Goal: Task Accomplishment & Management: Use online tool/utility

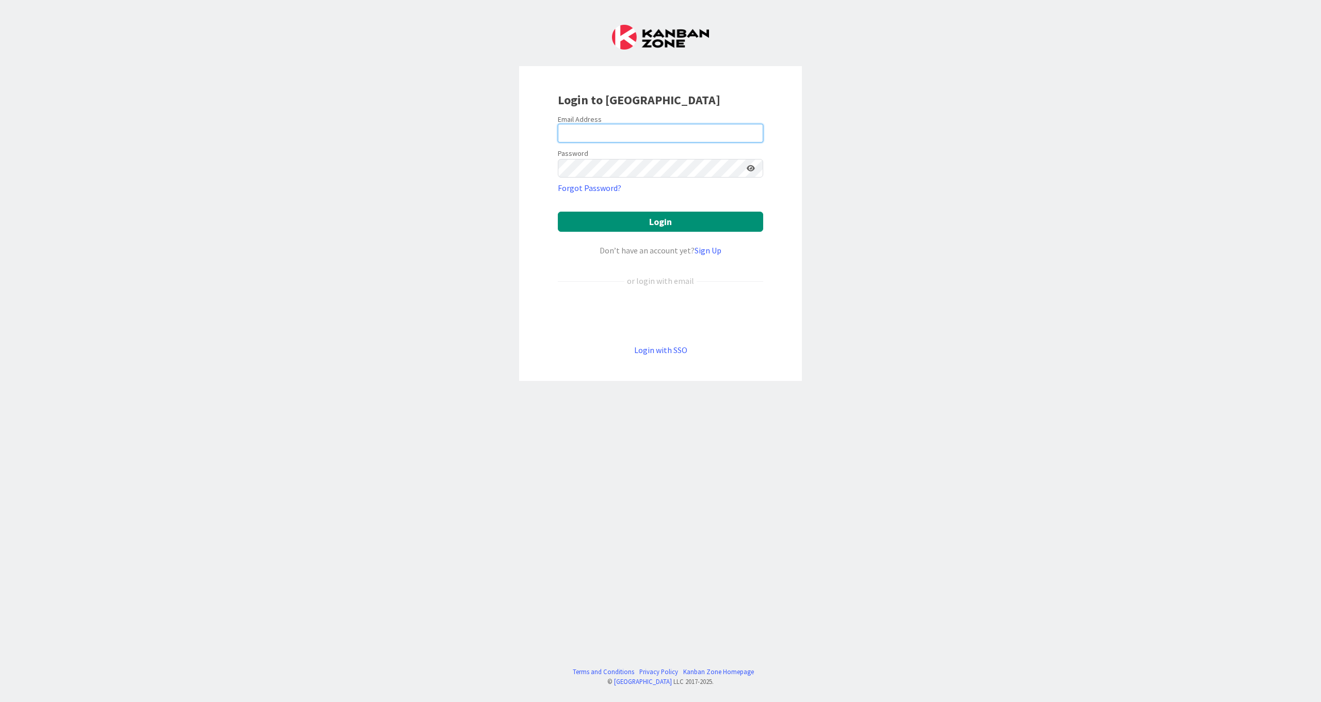
click at [608, 132] on input "email" at bounding box center [660, 133] width 205 height 19
type input "[EMAIL_ADDRESS][DOMAIN_NAME]"
click at [558, 212] on button "Login" at bounding box center [660, 222] width 205 height 20
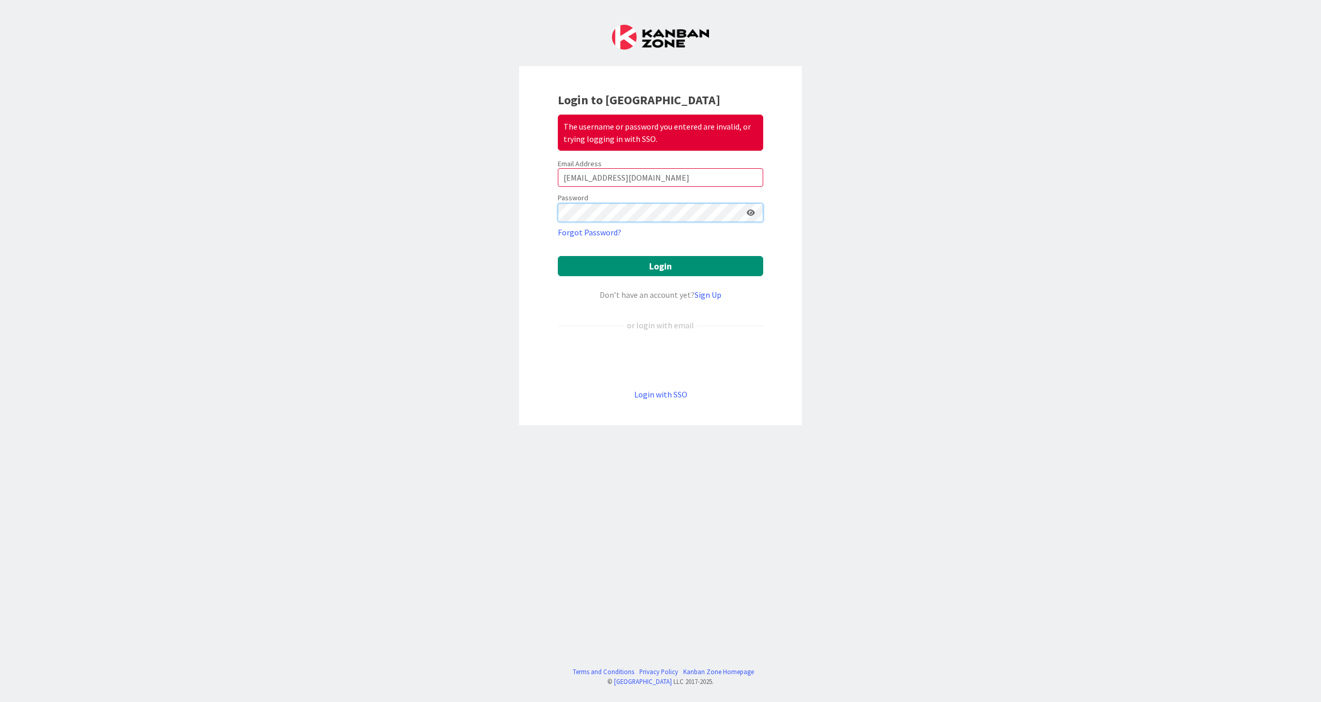
click at [285, 264] on div "Login to Kanban Zone The username or password you entered are invalid, or tryin…" at bounding box center [660, 351] width 1321 height 702
click at [558, 256] on button "Login" at bounding box center [660, 266] width 205 height 20
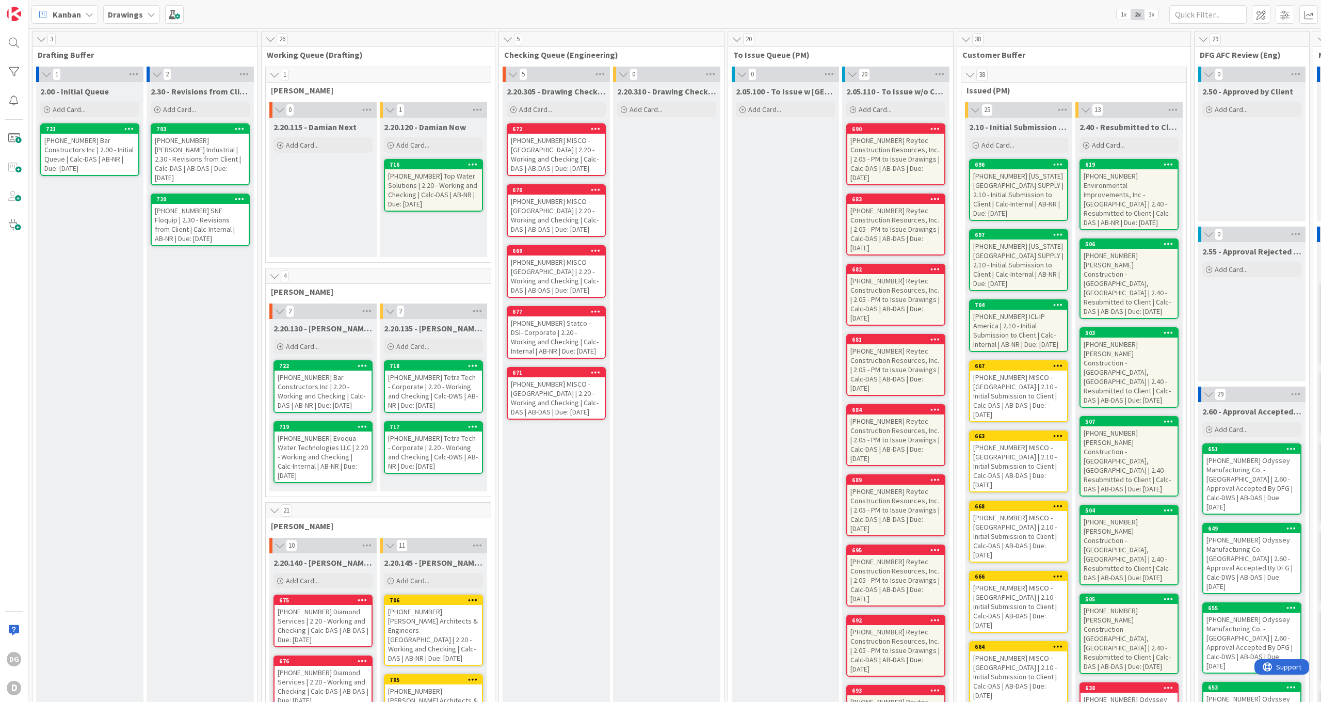
drag, startPoint x: 92, startPoint y: 126, endPoint x: 81, endPoint y: 183, distance: 58.0
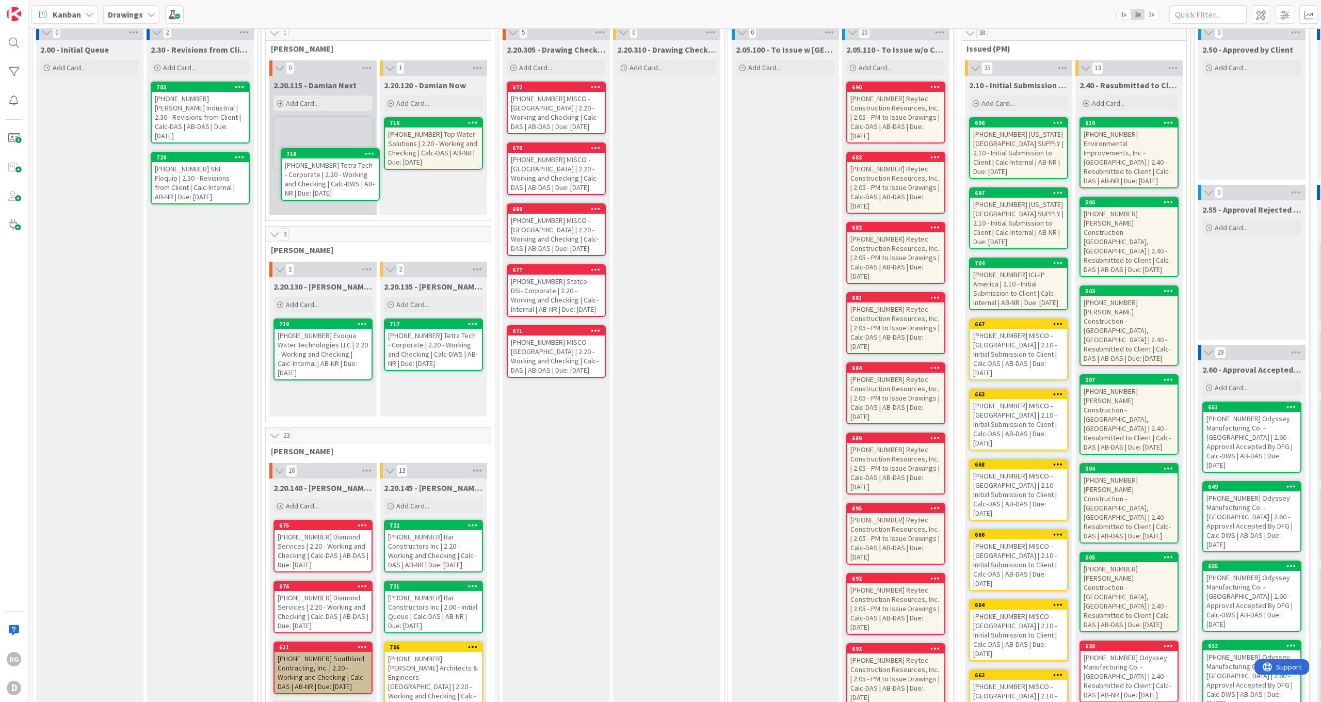
scroll to position [40, 0]
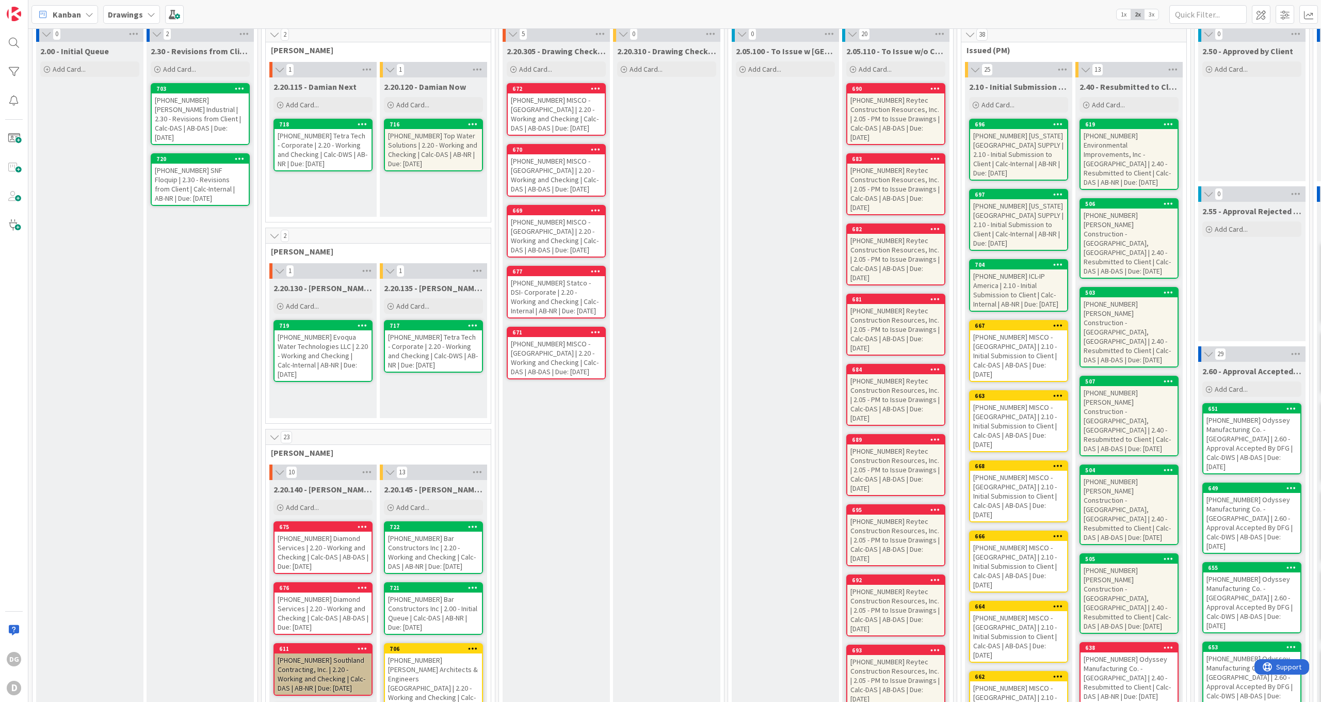
click at [426, 319] on div "2.20.135 - [PERSON_NAME] Now Add Card... 717 11326-25-38924 Tetra Tech - Corpor…" at bounding box center [433, 348] width 107 height 139
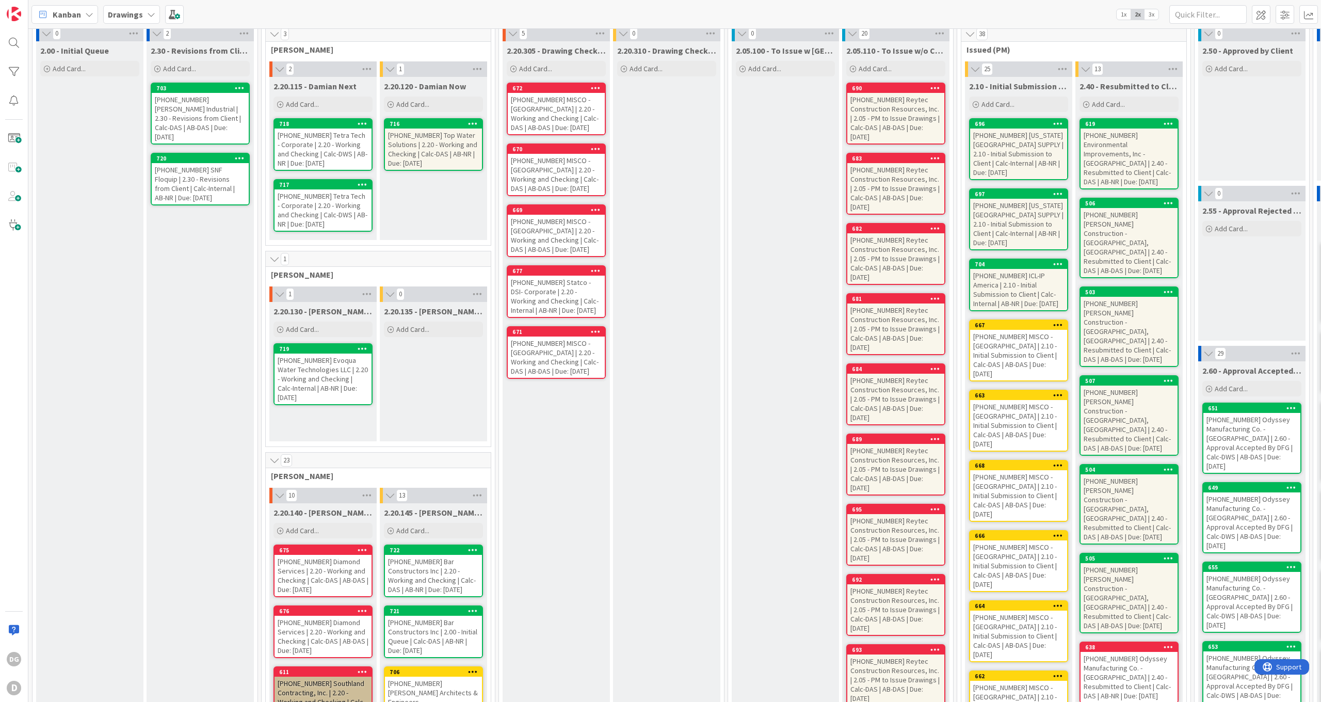
scroll to position [0, 0]
